Goal: Information Seeking & Learning: Understand process/instructions

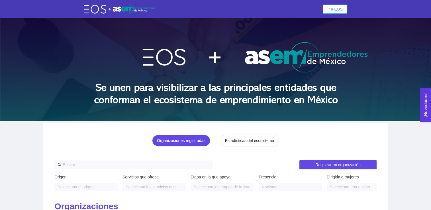
click at [333, 9] on span "Ir a EOS" at bounding box center [334, 9] width 15 height 6
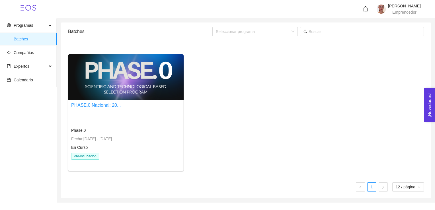
click at [76, 147] on span "En Curso" at bounding box center [79, 147] width 17 height 5
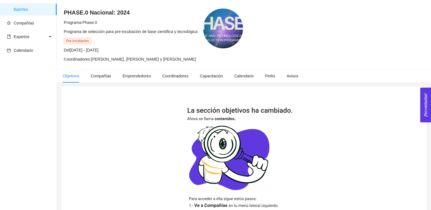
scroll to position [30, 0]
click at [39, 35] on span "Expertos" at bounding box center [27, 36] width 40 height 11
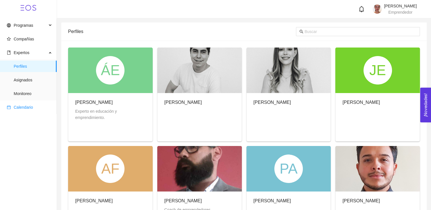
click at [33, 106] on span "Calendario" at bounding box center [29, 107] width 45 height 11
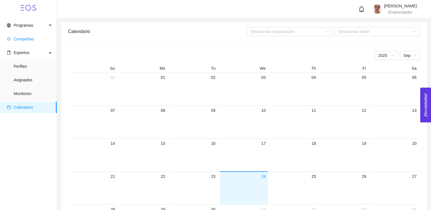
click at [36, 39] on span "Compañías" at bounding box center [29, 38] width 45 height 11
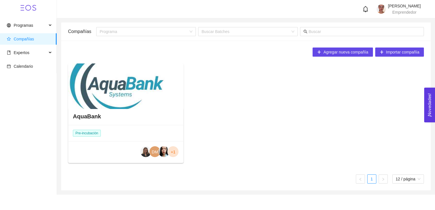
click at [158, 89] on div at bounding box center [126, 87] width 116 height 46
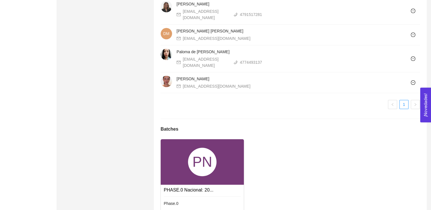
scroll to position [632, 0]
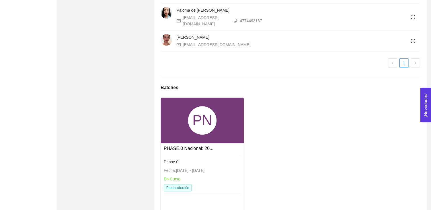
click at [204, 153] on link "Phase.0 Fecha: [DATE] - [DATE] En Curso Pre-incubación" at bounding box center [202, 155] width 77 height 5
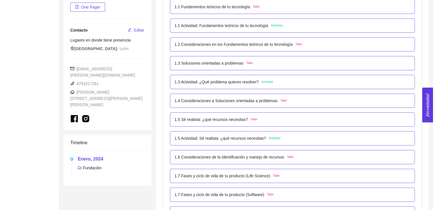
scroll to position [133, 0]
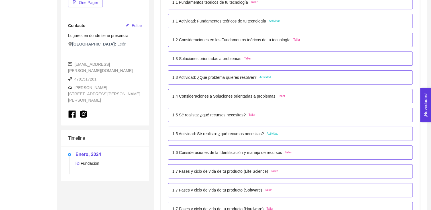
click at [268, 130] on div "1.5 Actividad: Sé realista: ¿qué recursos necesitas? Actividad" at bounding box center [290, 134] width 245 height 14
click at [269, 133] on span "Actividad" at bounding box center [273, 134] width 12 height 5
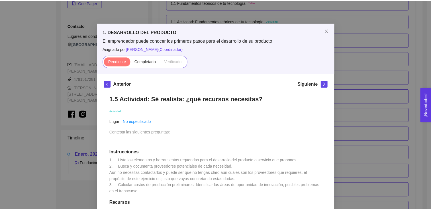
scroll to position [0, 0]
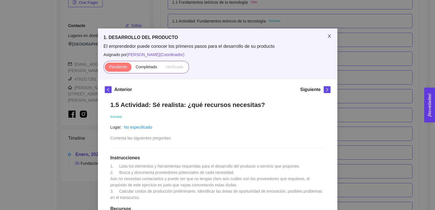
click at [327, 37] on icon "close" at bounding box center [329, 36] width 5 height 5
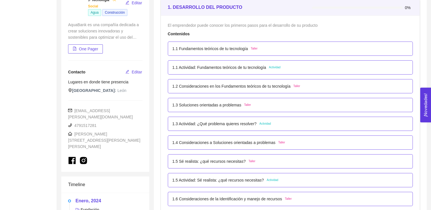
scroll to position [88, 0]
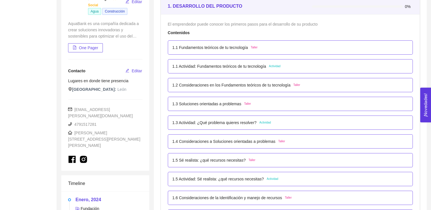
click at [283, 120] on div "1.3 Actividad: ¿Qué problema quieres resolver? Actividad" at bounding box center [290, 123] width 236 height 6
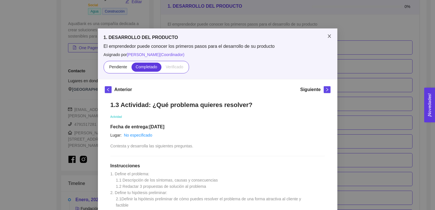
click at [328, 34] on icon "close" at bounding box center [329, 36] width 5 height 5
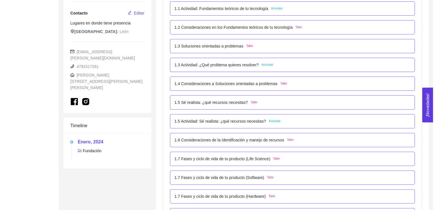
scroll to position [146, 0]
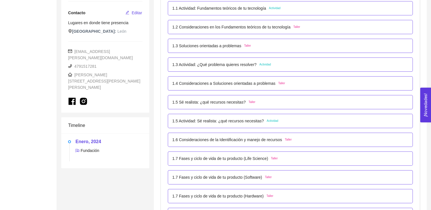
click at [318, 121] on div "1.5 Actividad: Sé realista: ¿qué recursos necesitas? Actividad" at bounding box center [290, 121] width 236 height 6
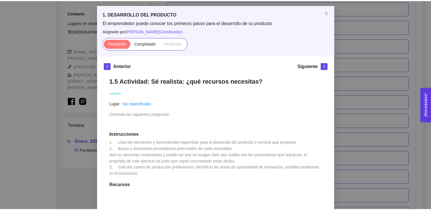
scroll to position [25, 0]
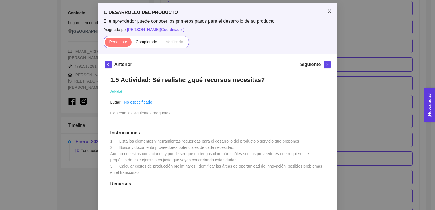
click at [328, 12] on icon "close" at bounding box center [329, 10] width 3 height 3
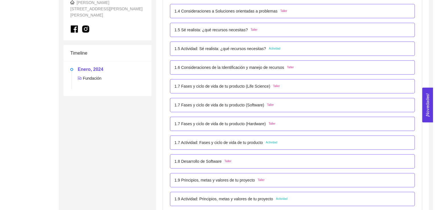
scroll to position [219, 0]
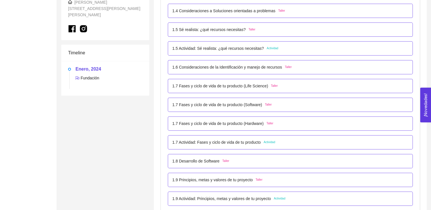
click at [297, 144] on div "1.7 Actividad: Fases y ciclo de vida de tu producto Actividad" at bounding box center [290, 142] width 236 height 6
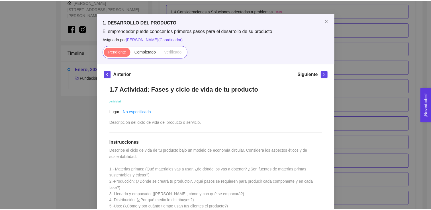
scroll to position [15, 0]
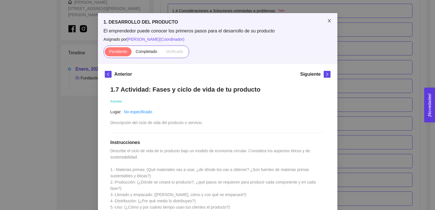
click at [328, 21] on icon "close" at bounding box center [329, 21] width 5 height 5
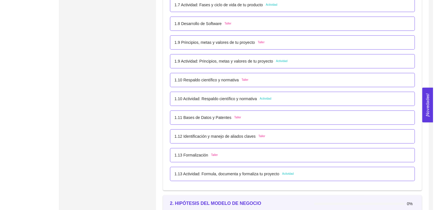
scroll to position [357, 0]
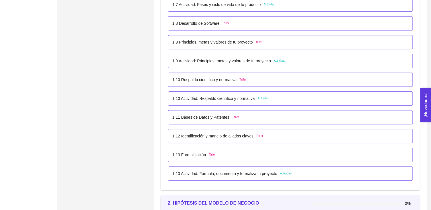
click at [304, 101] on div "1.10 Actividad: Respaldo científico y normativa Actividad" at bounding box center [290, 98] width 236 height 6
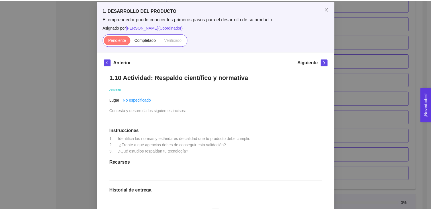
scroll to position [28, 0]
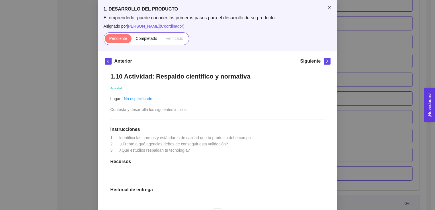
click at [328, 9] on icon "close" at bounding box center [329, 7] width 3 height 3
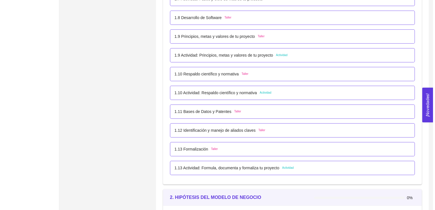
scroll to position [366, 0]
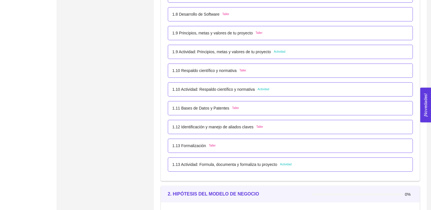
click at [267, 168] on div "1.13 Actividad: Formula, documenta y formaliza tu proyecto Actividad" at bounding box center [290, 165] width 245 height 14
click at [284, 165] on span "Actividad" at bounding box center [286, 164] width 12 height 5
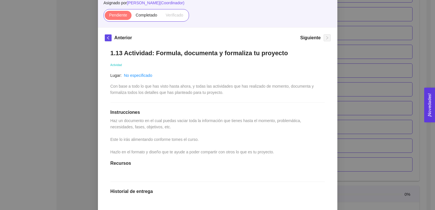
scroll to position [52, 0]
click at [334, 124] on div "Anterior Siguiente 1.13 Actividad: Formula, documenta y formaliza tu proyecto A…" at bounding box center [218, 160] width 240 height 267
click at [334, 123] on div "Anterior Siguiente 1.13 Actividad: Formula, documenta y formaliza tu proyecto A…" at bounding box center [218, 160] width 240 height 267
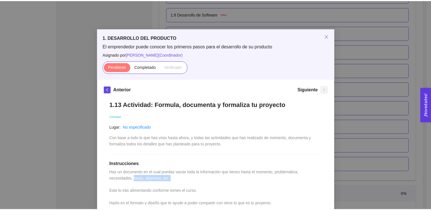
scroll to position [0, 0]
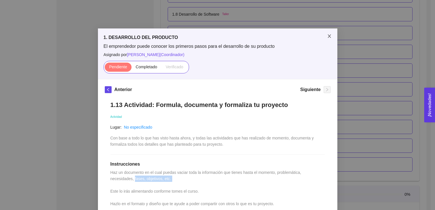
click at [327, 35] on icon "close" at bounding box center [329, 36] width 5 height 5
